Goal: Task Accomplishment & Management: Manage account settings

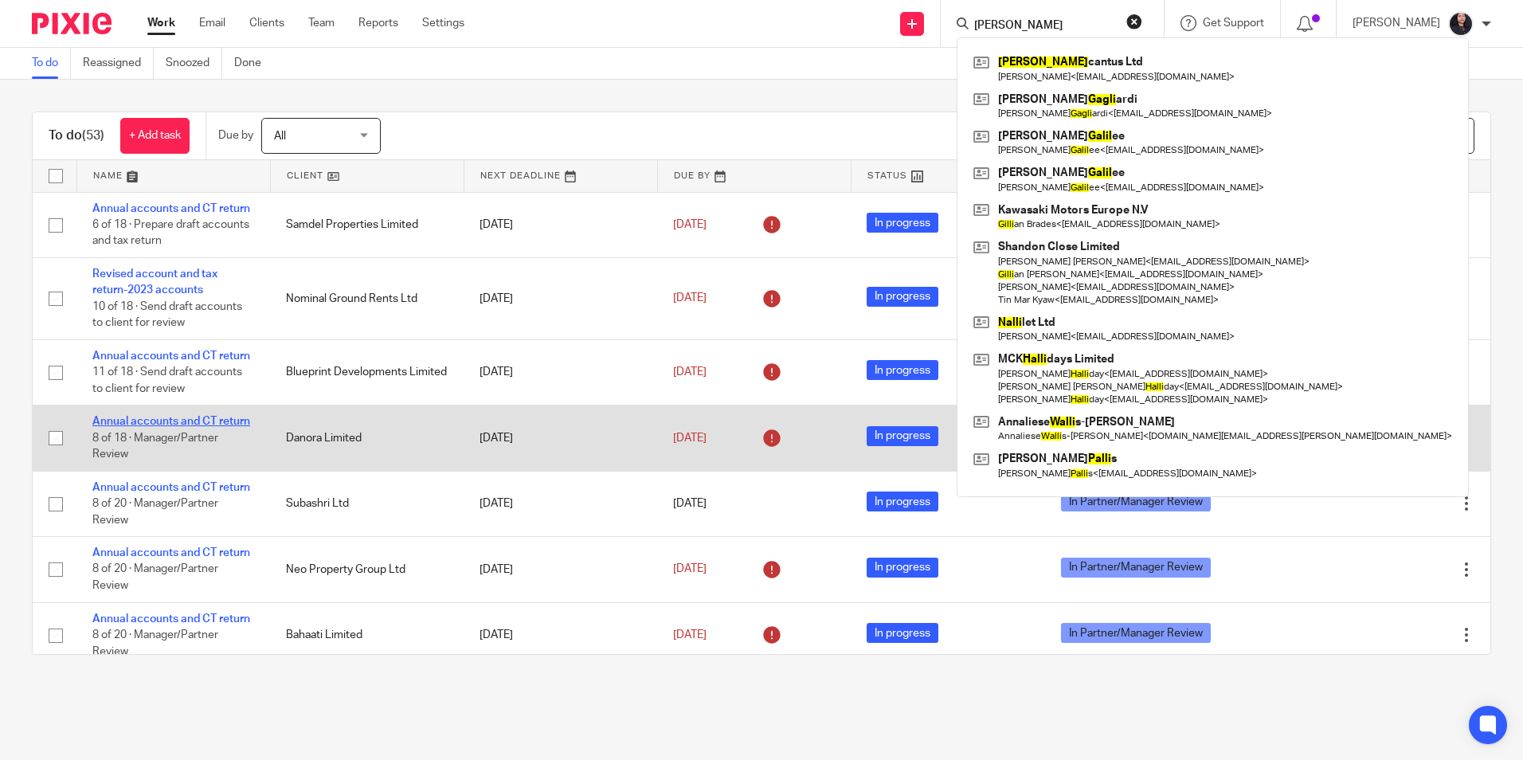
click at [112, 427] on link "Annual accounts and CT return" at bounding box center [171, 421] width 158 height 11
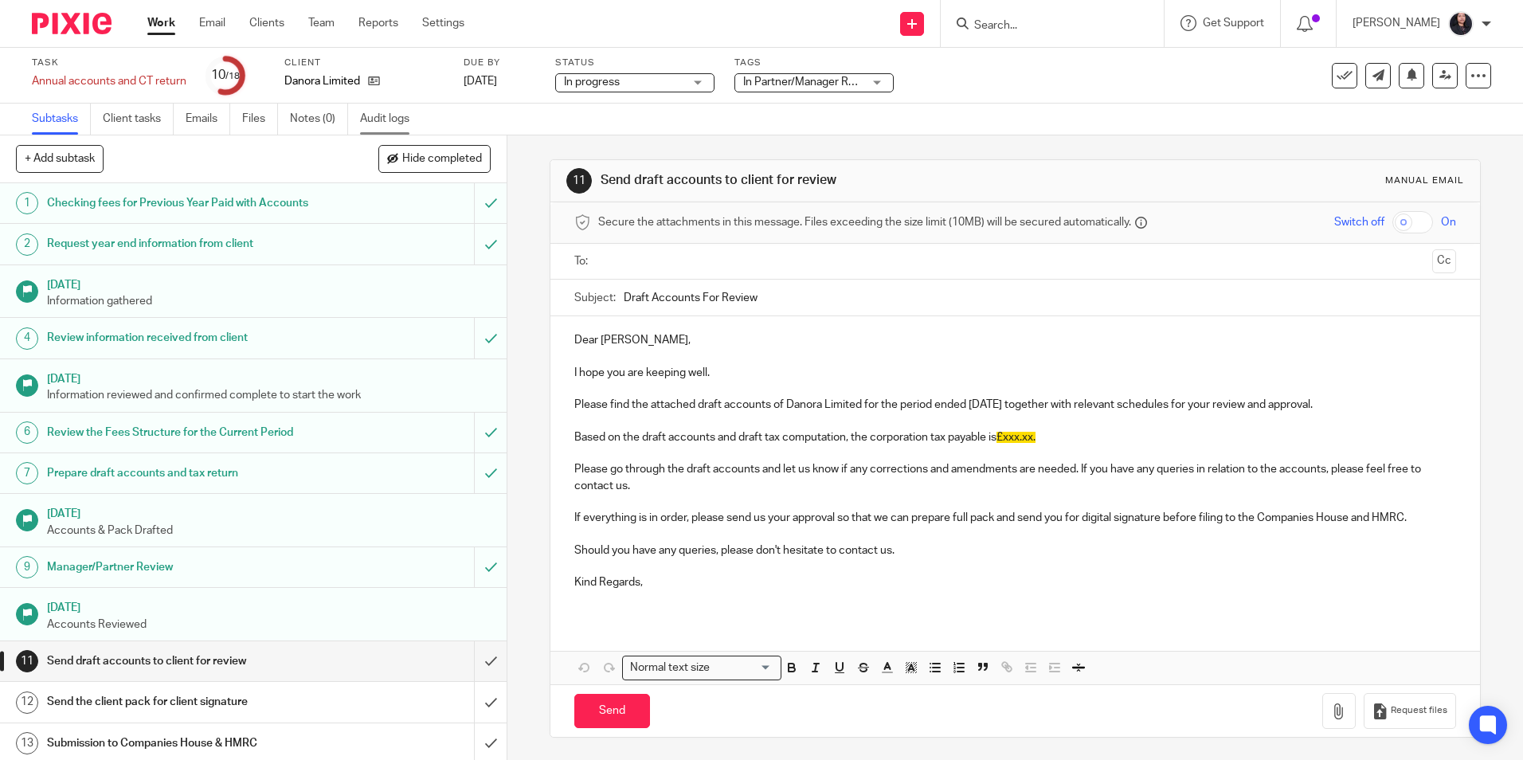
click at [367, 119] on link "Audit logs" at bounding box center [390, 119] width 61 height 31
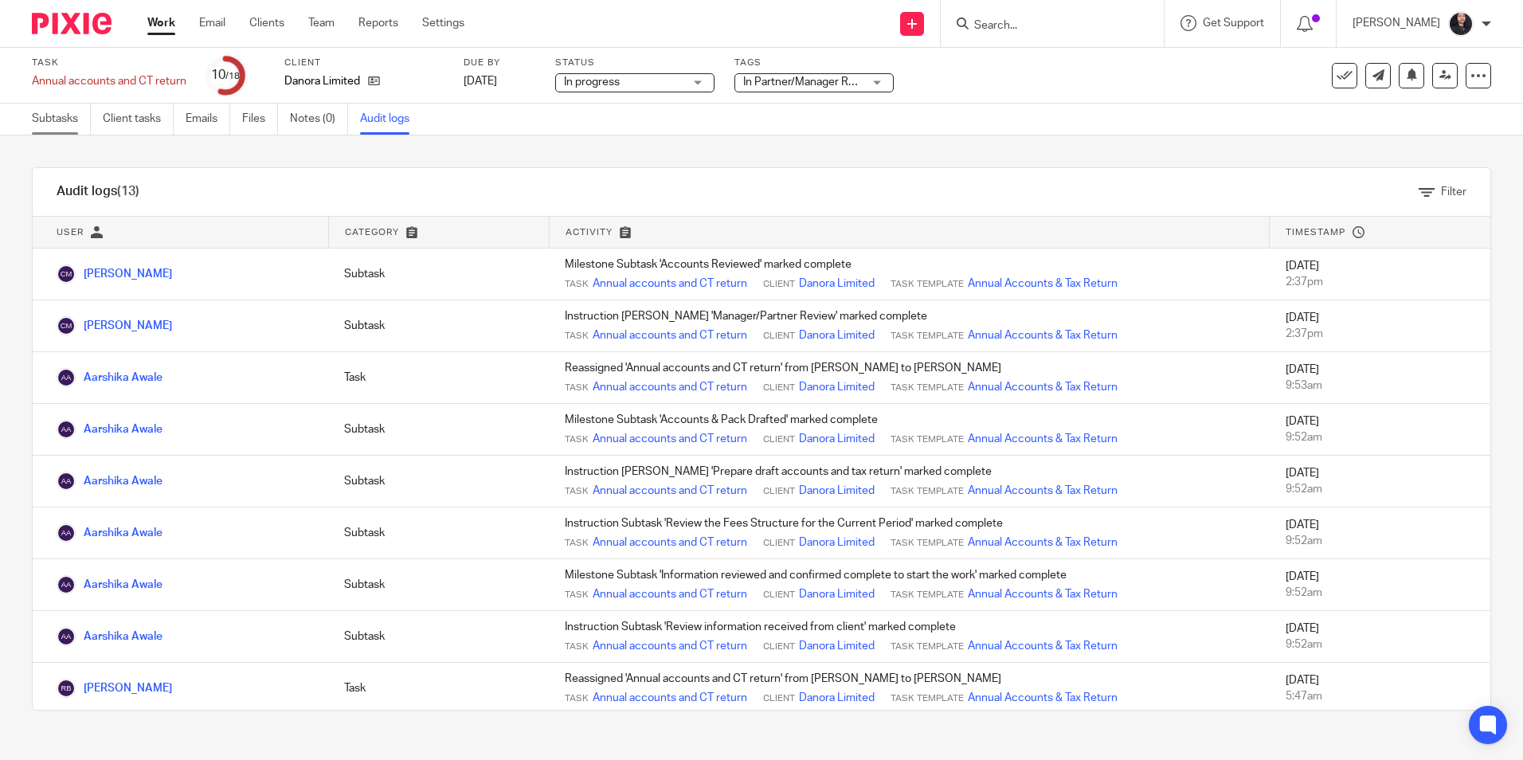
click at [41, 123] on link "Subtasks" at bounding box center [61, 119] width 59 height 31
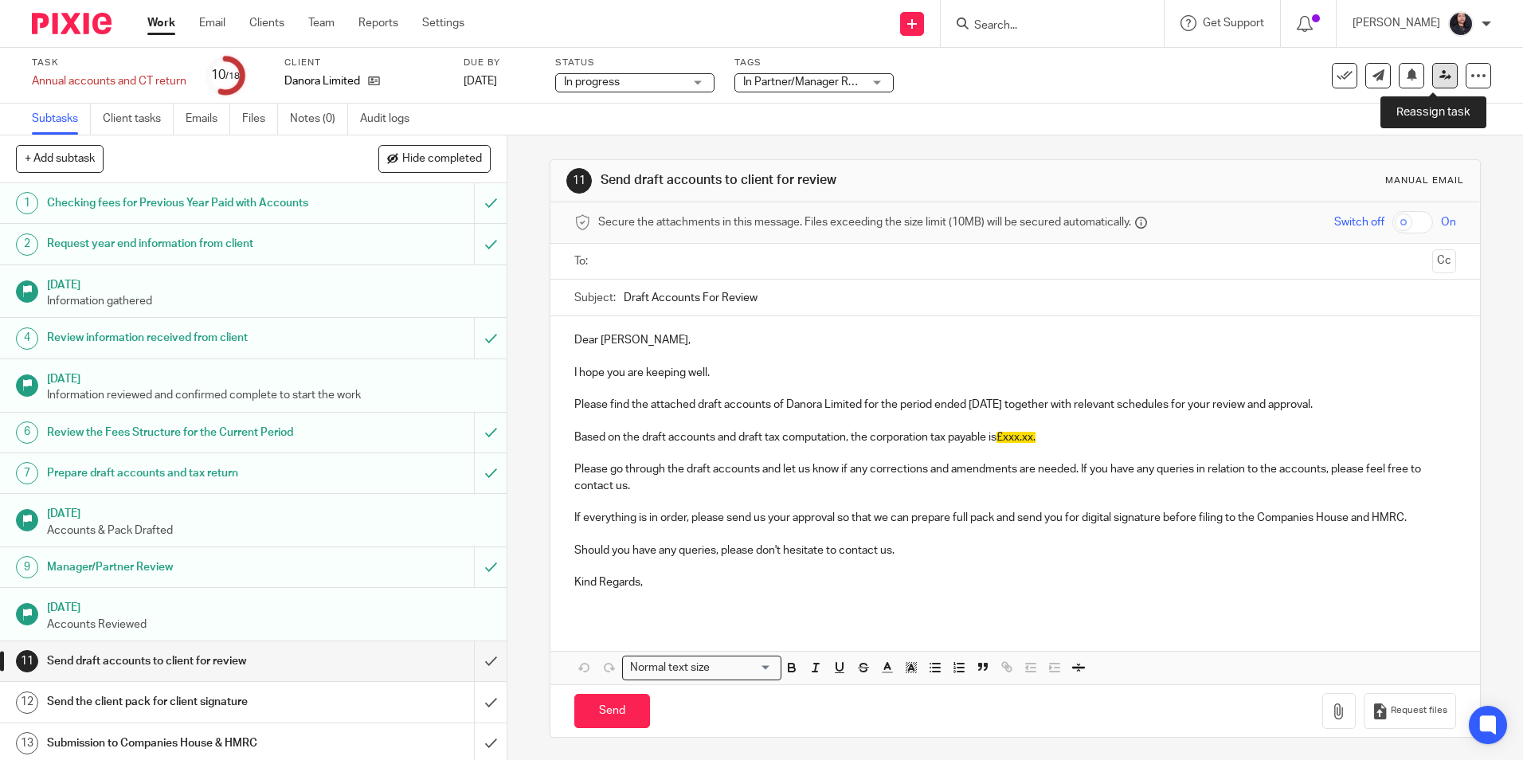
click at [1439, 78] on icon at bounding box center [1445, 75] width 12 height 12
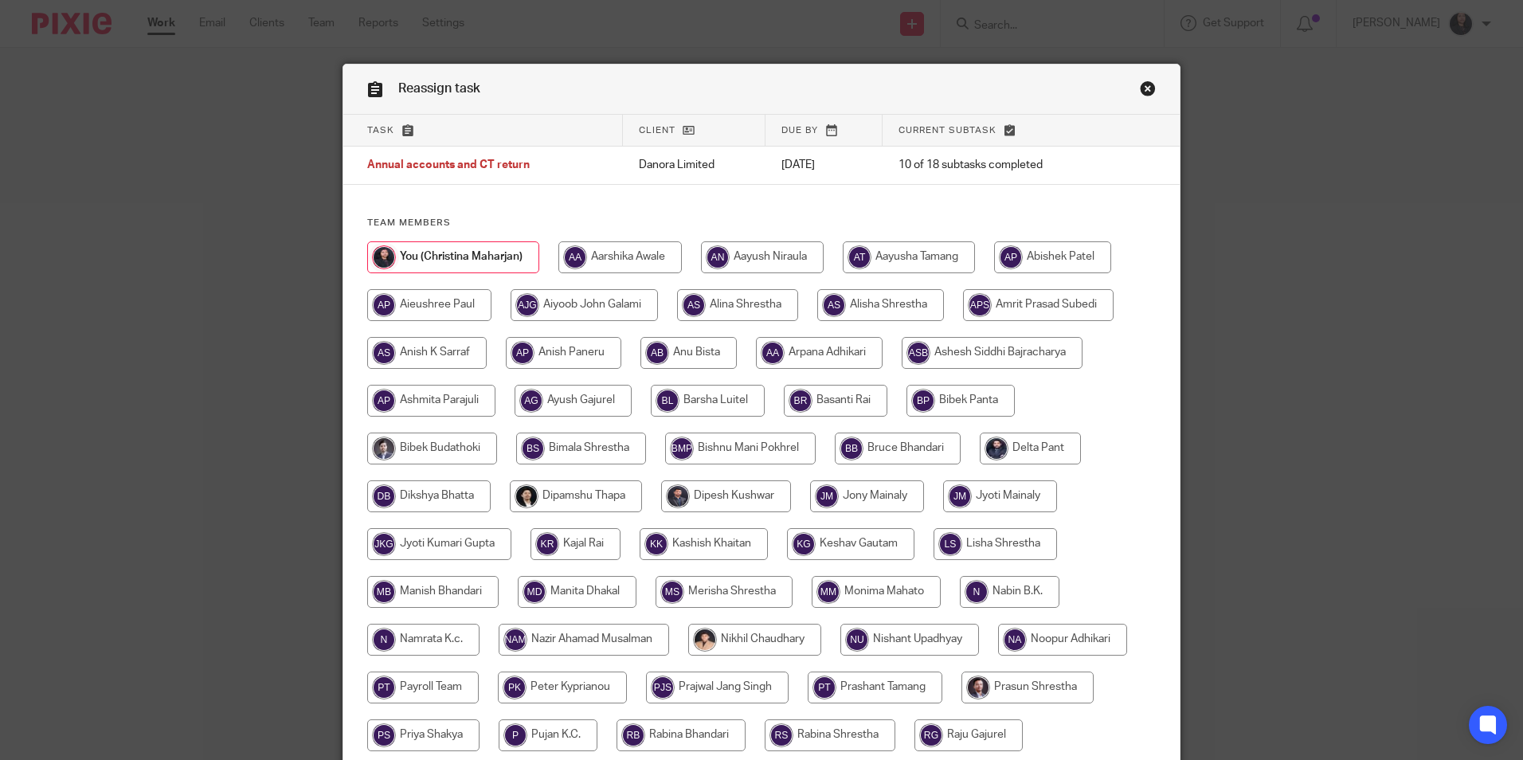
click at [609, 261] on input "radio" at bounding box center [619, 257] width 123 height 32
radio input "true"
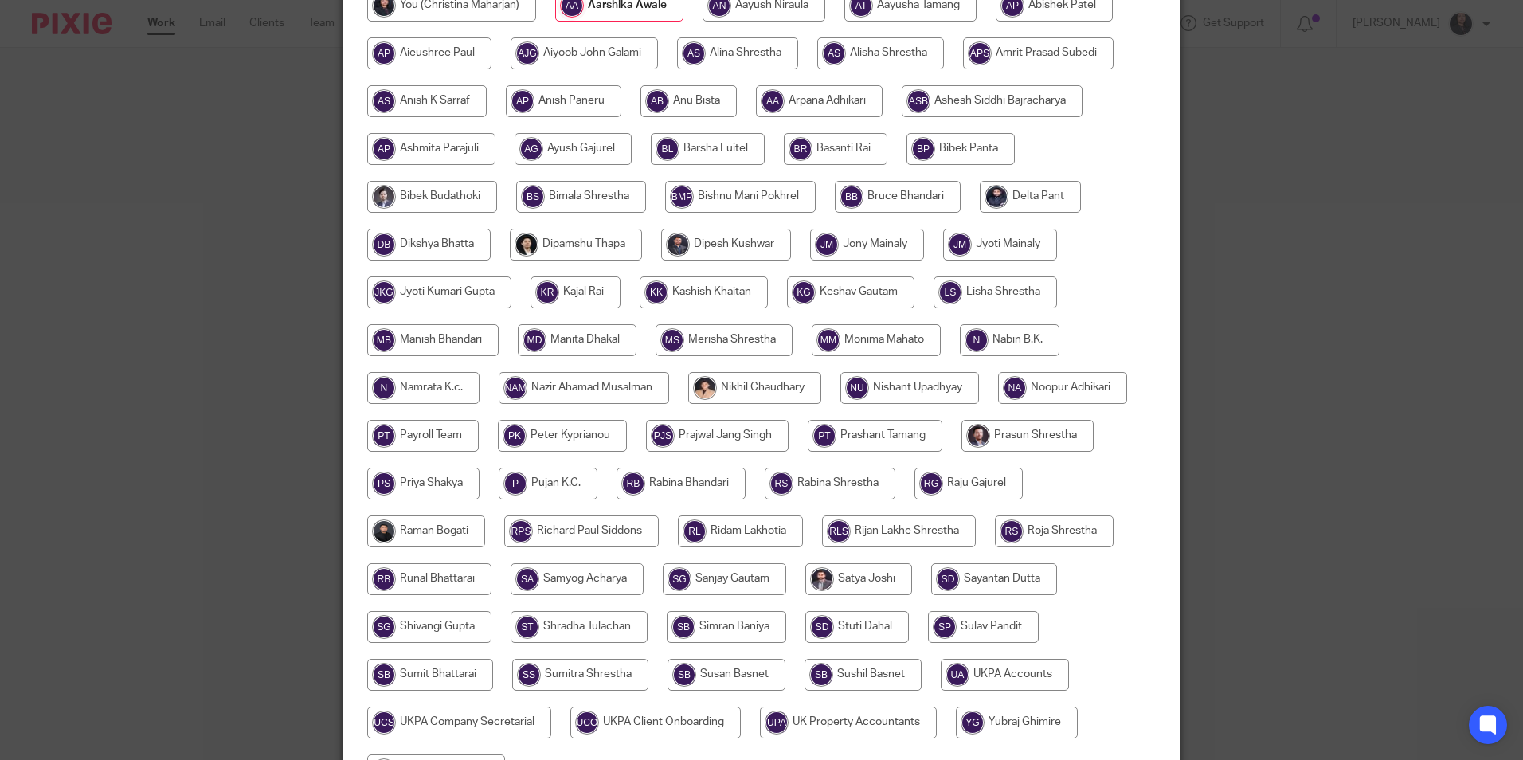
scroll to position [425, 0]
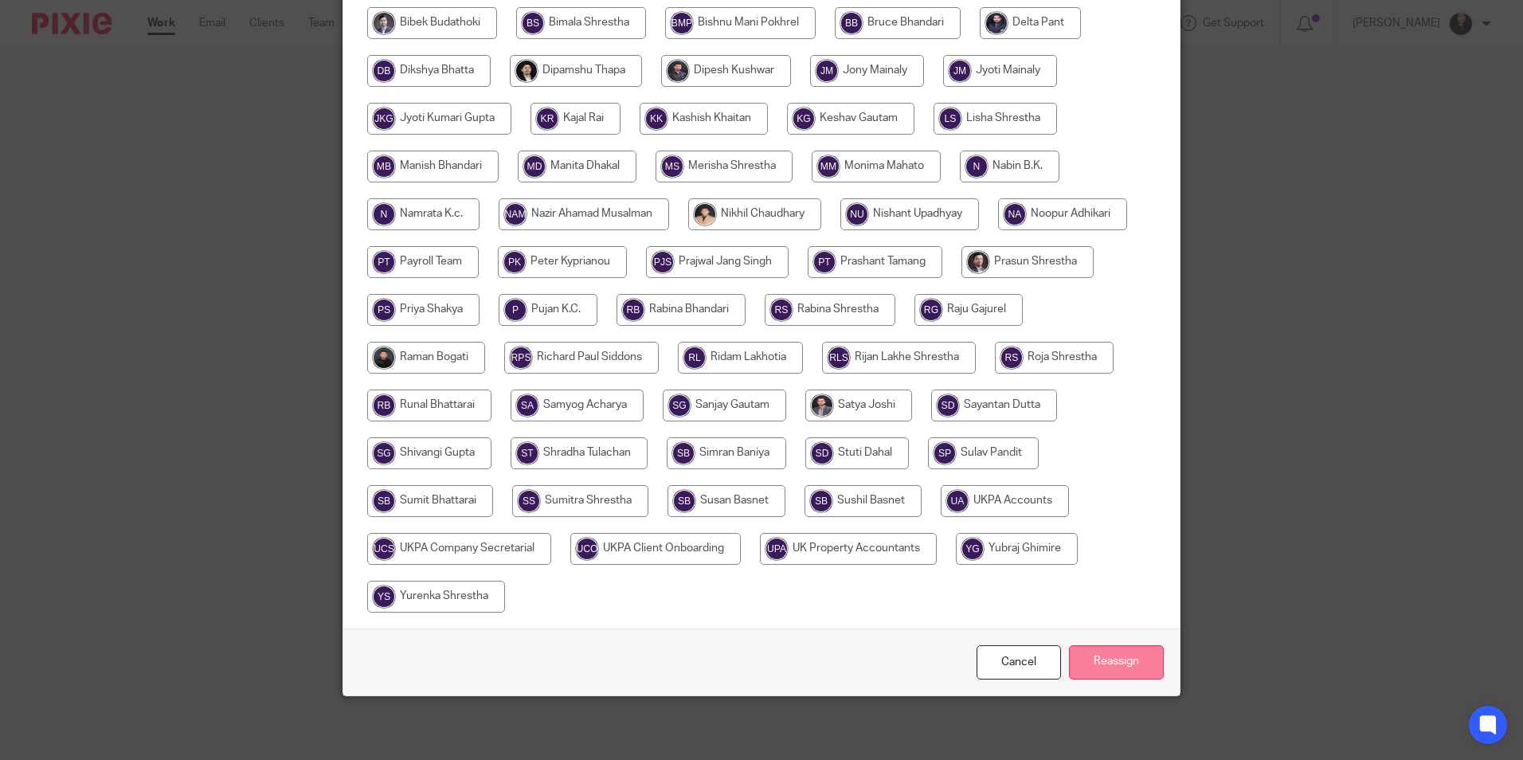
click at [1108, 661] on input "Reassign" at bounding box center [1116, 662] width 95 height 34
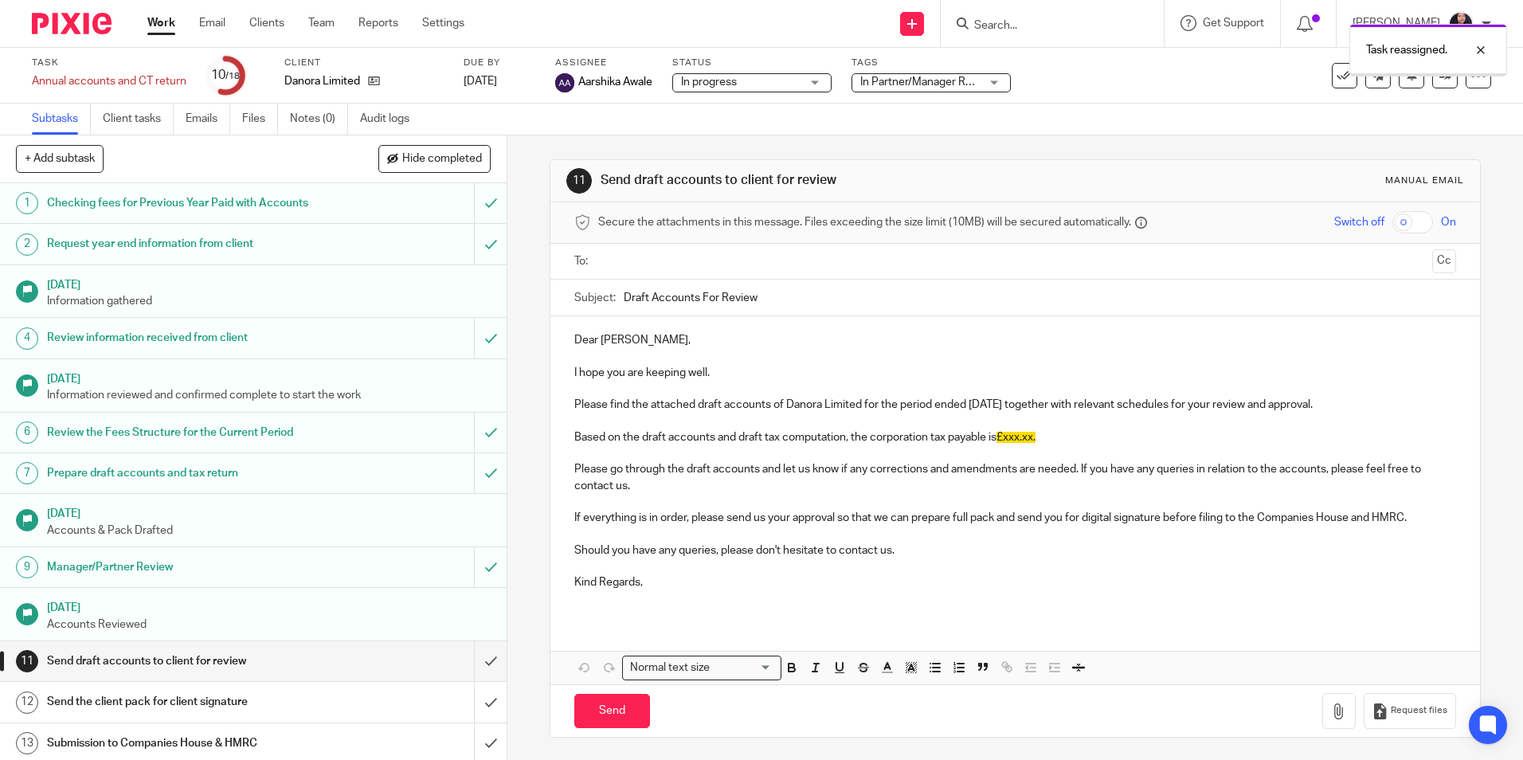
click at [55, 29] on img at bounding box center [72, 24] width 80 height 22
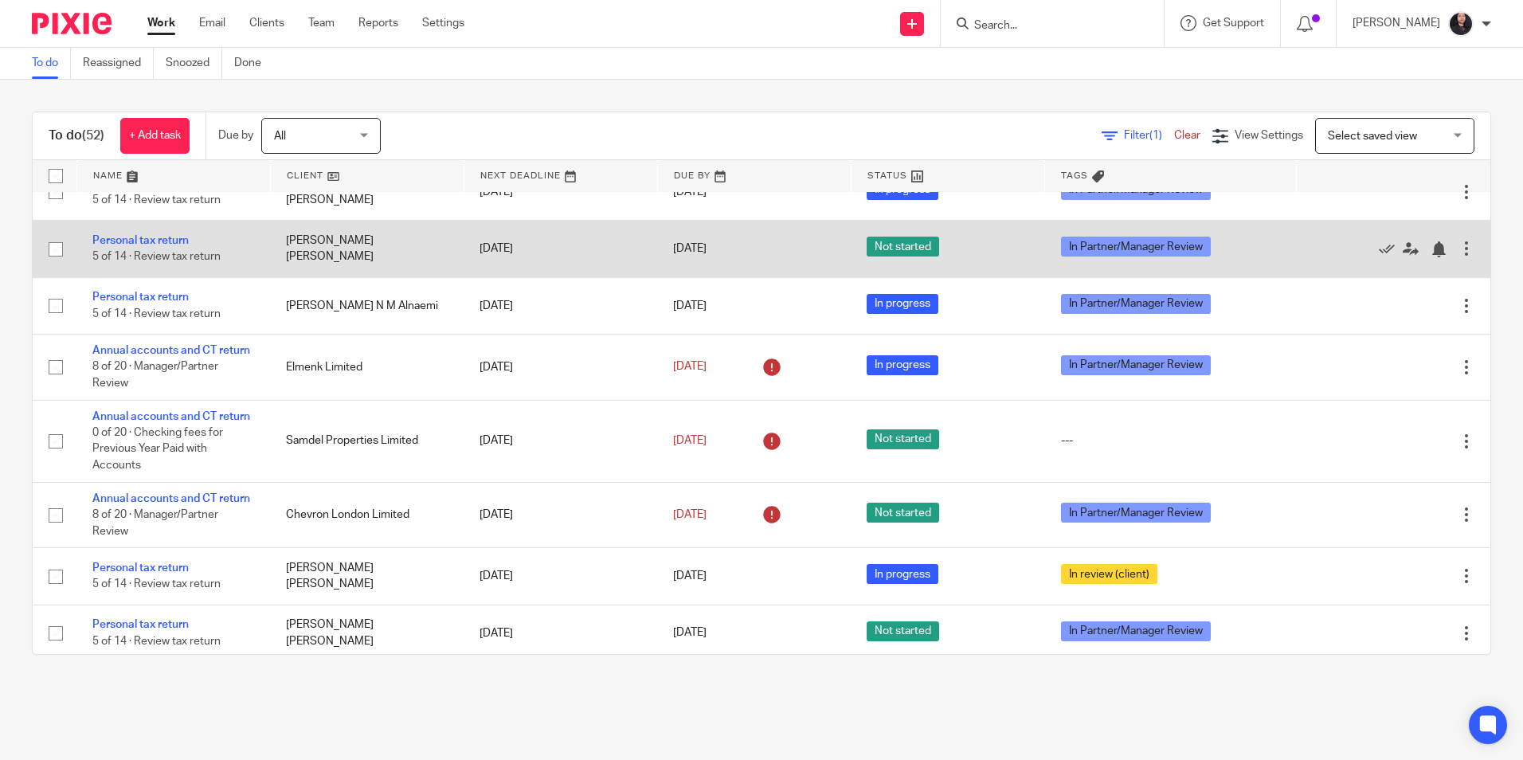
scroll to position [1036, 0]
